Goal: Task Accomplishment & Management: Manage account settings

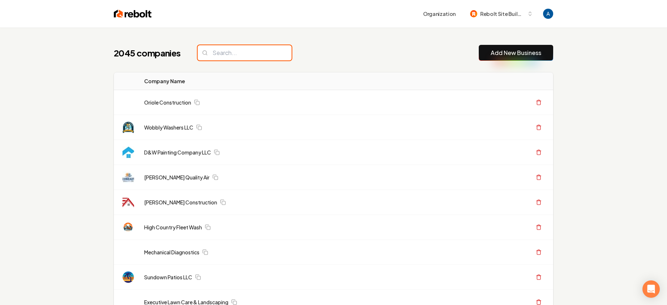
click at [234, 55] on input "search" at bounding box center [245, 52] width 94 height 15
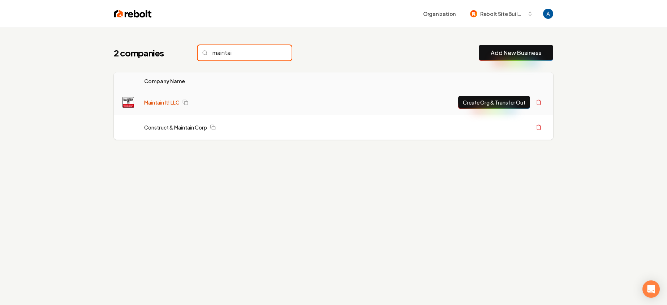
type input "maintai"
click at [151, 103] on link "Maintain It! LLC" at bounding box center [161, 102] width 35 height 7
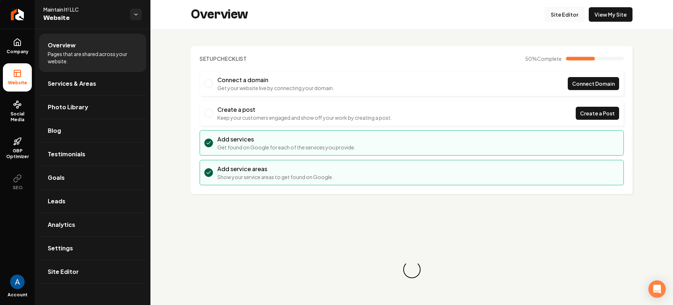
click at [561, 18] on link "Site Editor" at bounding box center [564, 14] width 40 height 14
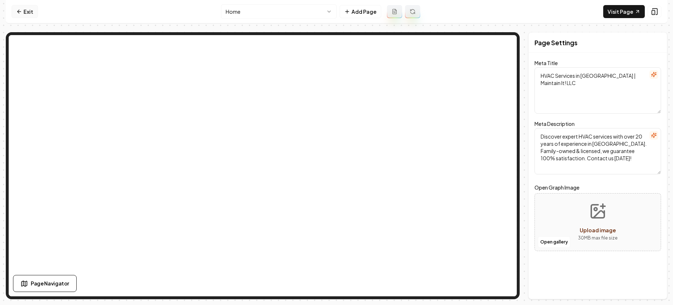
click at [22, 12] on icon at bounding box center [19, 12] width 6 height 6
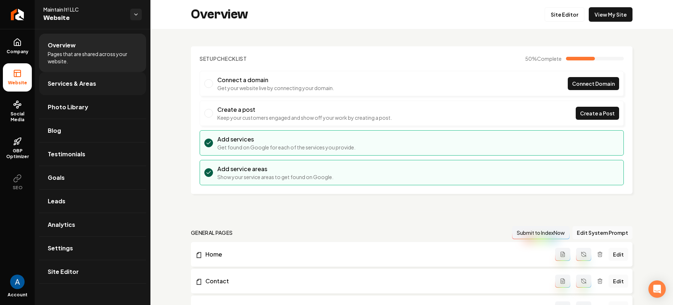
click at [67, 88] on link "Services & Areas" at bounding box center [92, 83] width 107 height 23
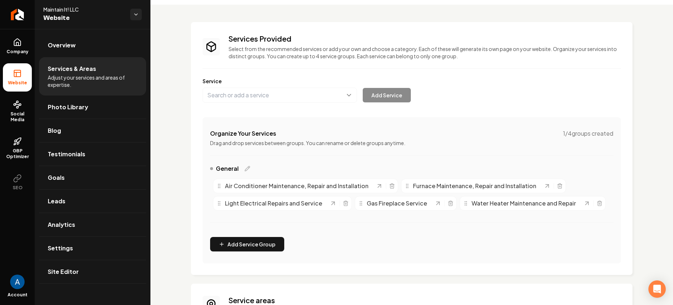
scroll to position [129, 0]
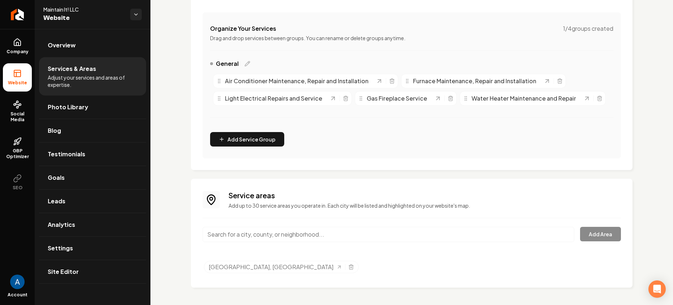
click at [266, 231] on input "Main content area" at bounding box center [388, 234] width 372 height 15
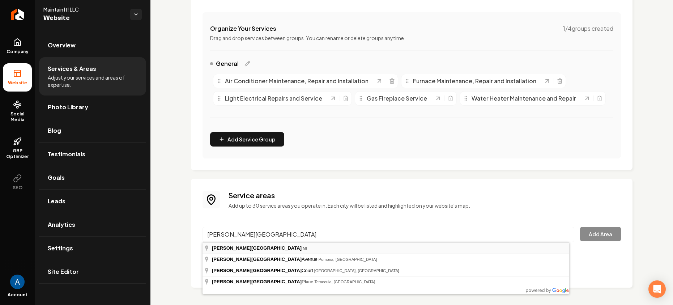
type input "[GEOGRAPHIC_DATA], [GEOGRAPHIC_DATA]"
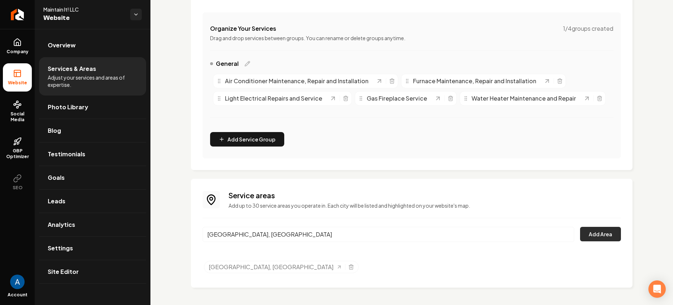
click at [595, 239] on button "Add Area" at bounding box center [600, 234] width 41 height 14
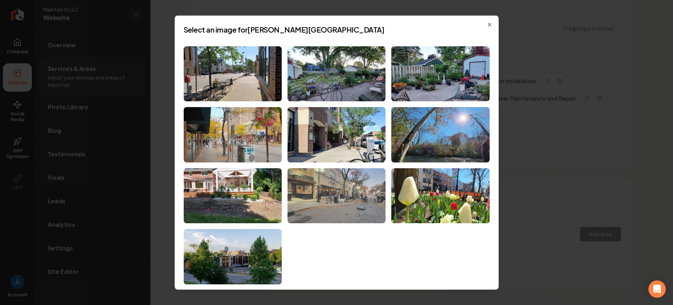
click at [359, 196] on img at bounding box center [336, 195] width 98 height 55
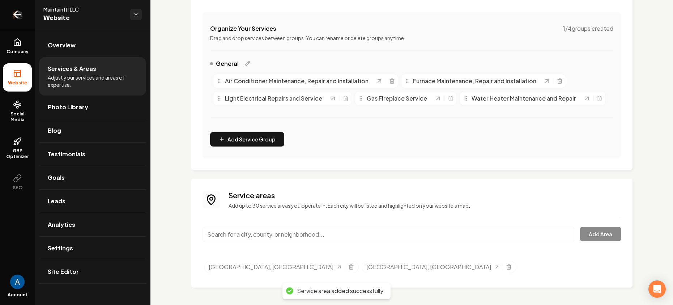
click at [18, 15] on icon "Return to dashboard" at bounding box center [18, 15] width 12 height 12
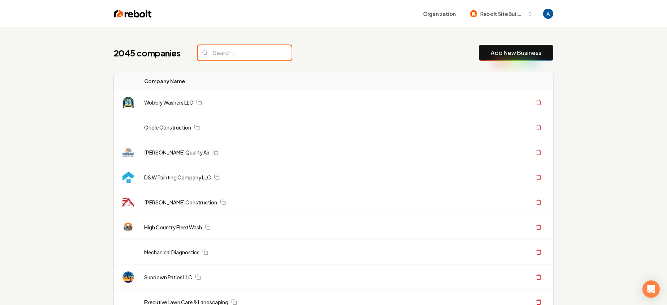
click at [242, 52] on input "search" at bounding box center [245, 52] width 94 height 15
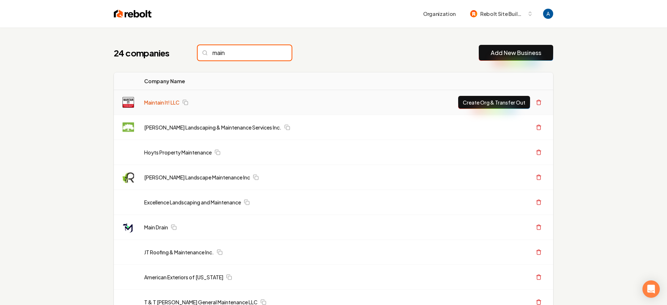
type input "main"
click at [165, 103] on link "Maintain It! LLC" at bounding box center [161, 102] width 35 height 7
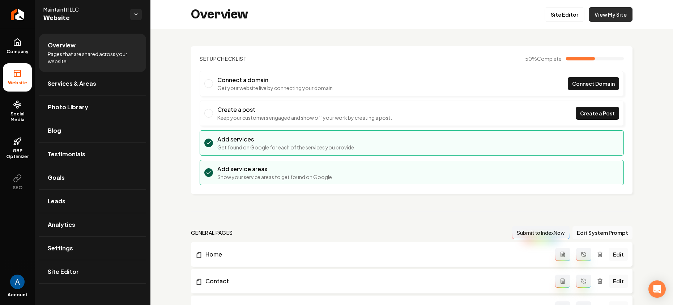
click at [619, 16] on link "View My Site" at bounding box center [611, 14] width 44 height 14
click at [101, 90] on link "Services & Areas" at bounding box center [92, 83] width 107 height 23
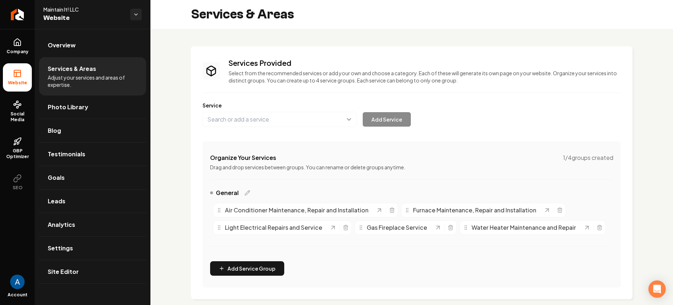
scroll to position [129, 0]
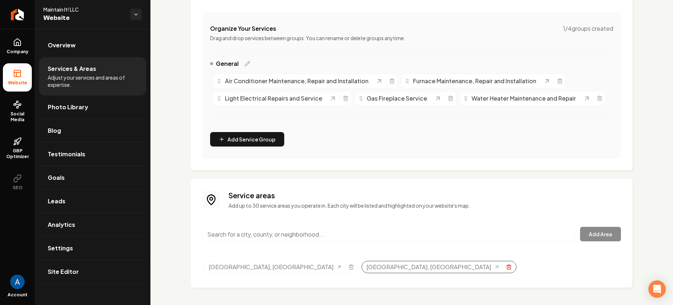
click at [506, 269] on icon "Selected tags" at bounding box center [509, 267] width 6 height 6
click at [362, 264] on div "[GEOGRAPHIC_DATA], [GEOGRAPHIC_DATA]" at bounding box center [439, 267] width 155 height 12
click at [506, 264] on icon "Selected tags" at bounding box center [509, 267] width 6 height 6
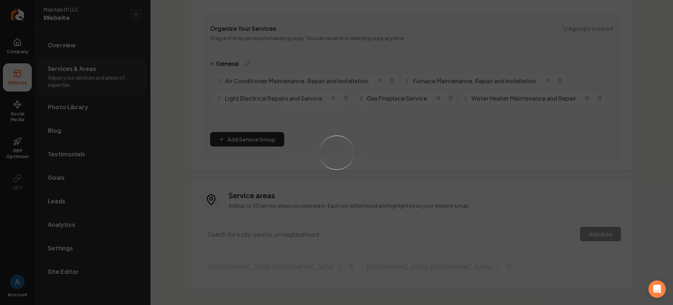
click at [275, 232] on div "Loading..." at bounding box center [336, 152] width 673 height 305
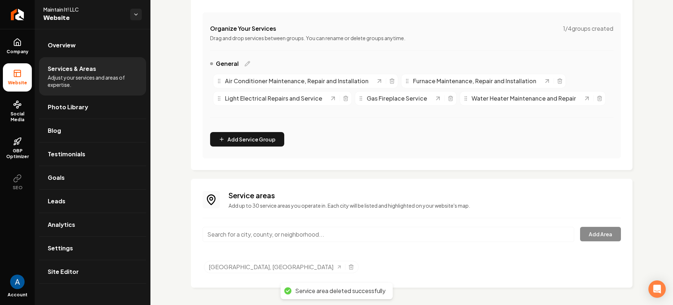
click at [274, 235] on input "Main content area" at bounding box center [388, 234] width 372 height 15
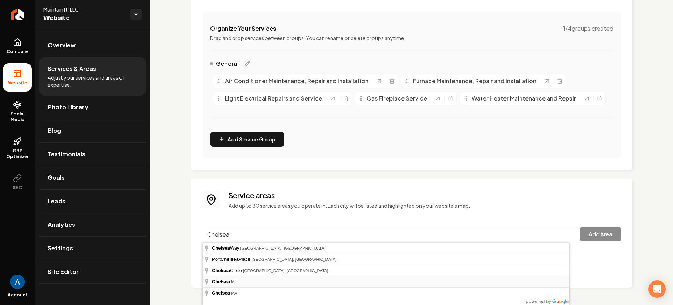
type input "Chelsea, [GEOGRAPHIC_DATA]"
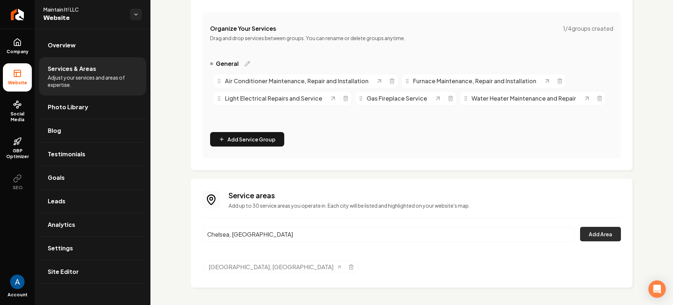
click at [598, 241] on button "Add Area" at bounding box center [600, 234] width 41 height 14
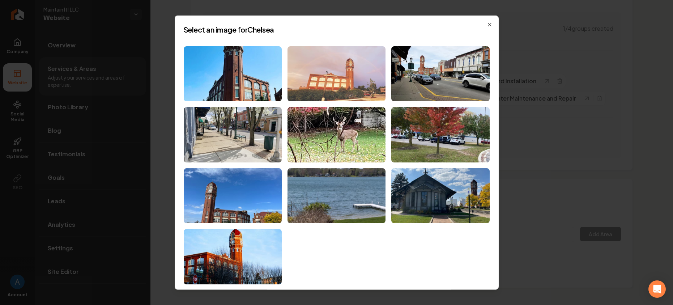
click at [330, 78] on img at bounding box center [336, 73] width 98 height 55
